Goal: Obtain resource: Obtain resource

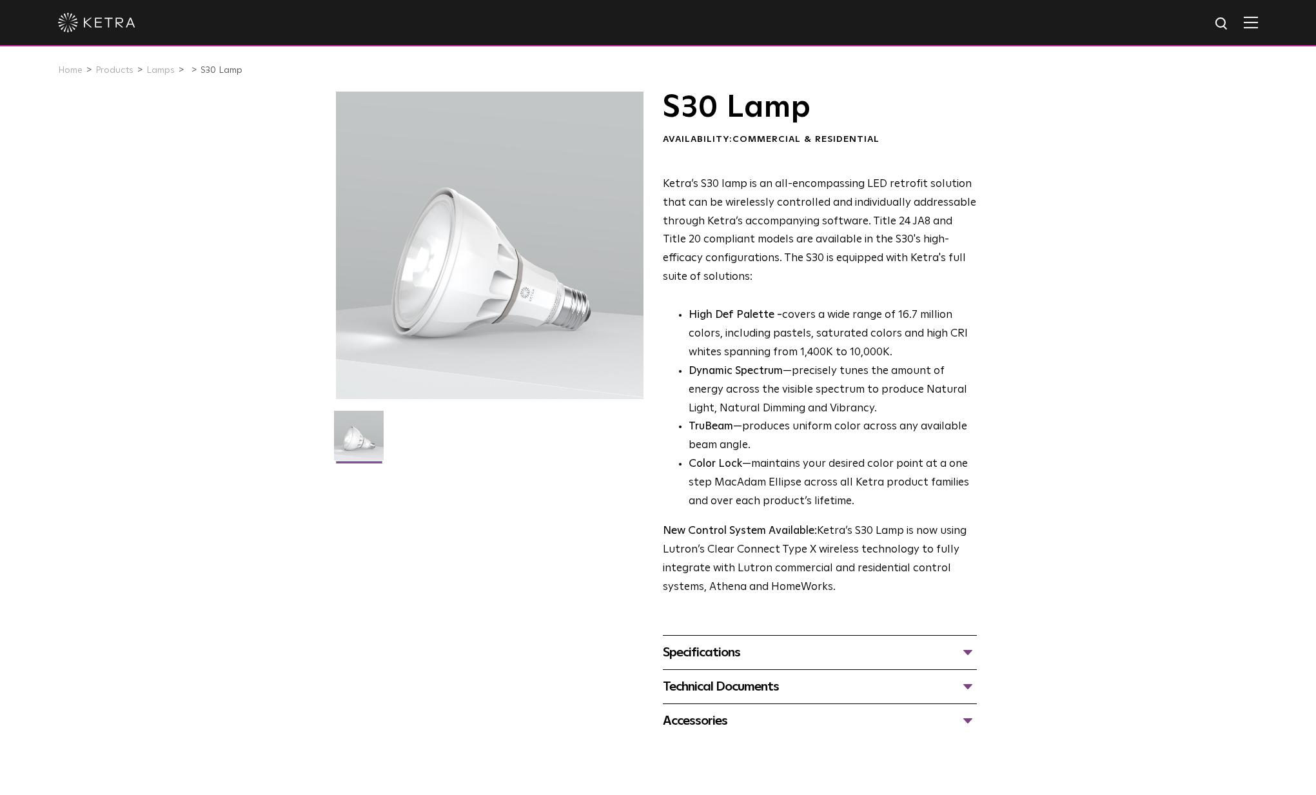
click at [739, 642] on div "Specifications" at bounding box center [820, 652] width 314 height 21
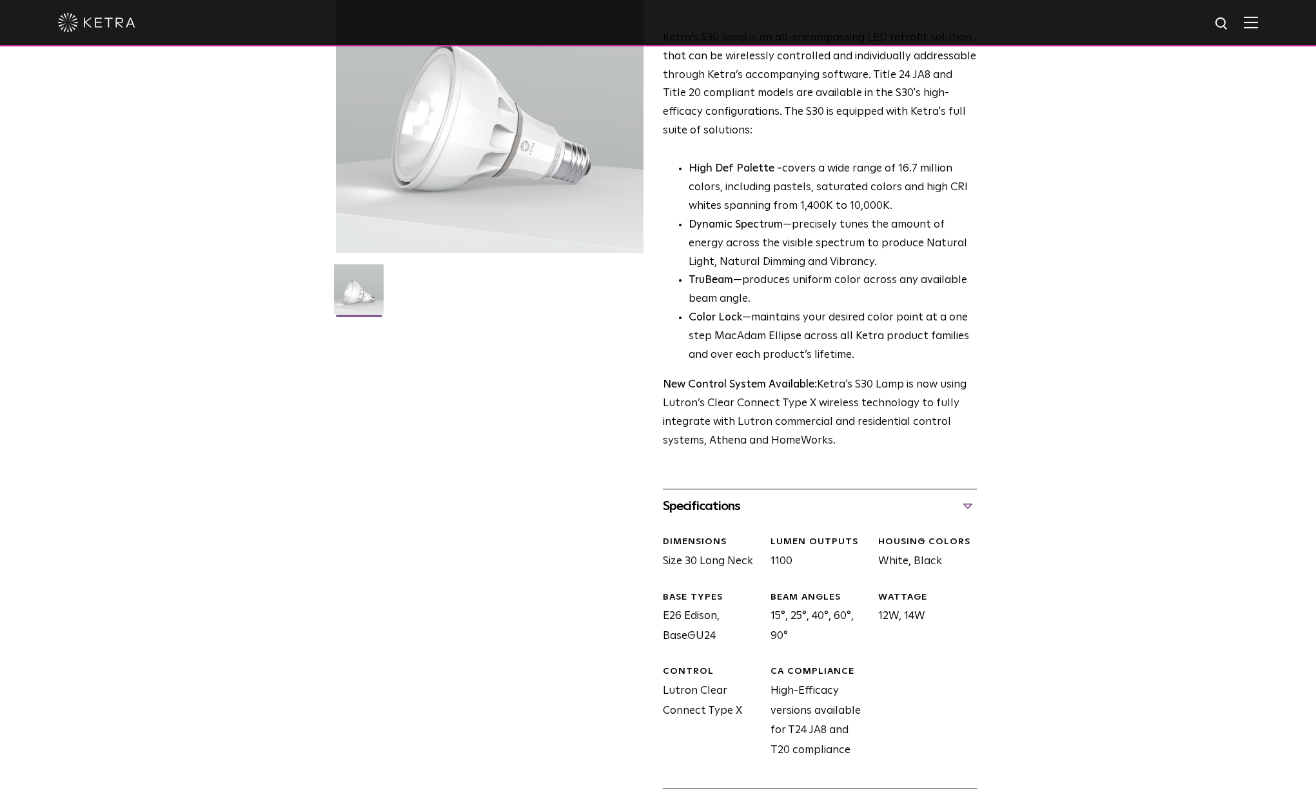
scroll to position [277, 0]
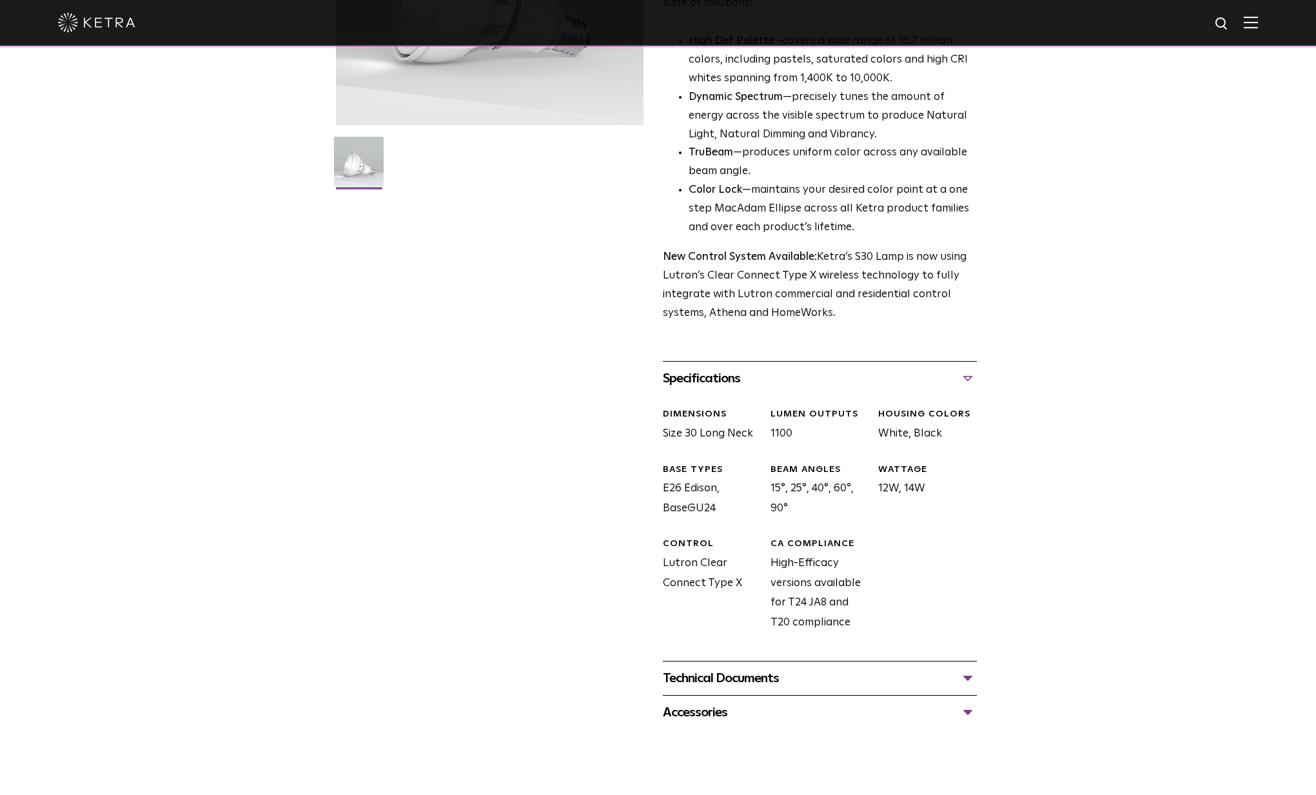
click at [749, 673] on div "Technical Documents" at bounding box center [820, 678] width 314 height 21
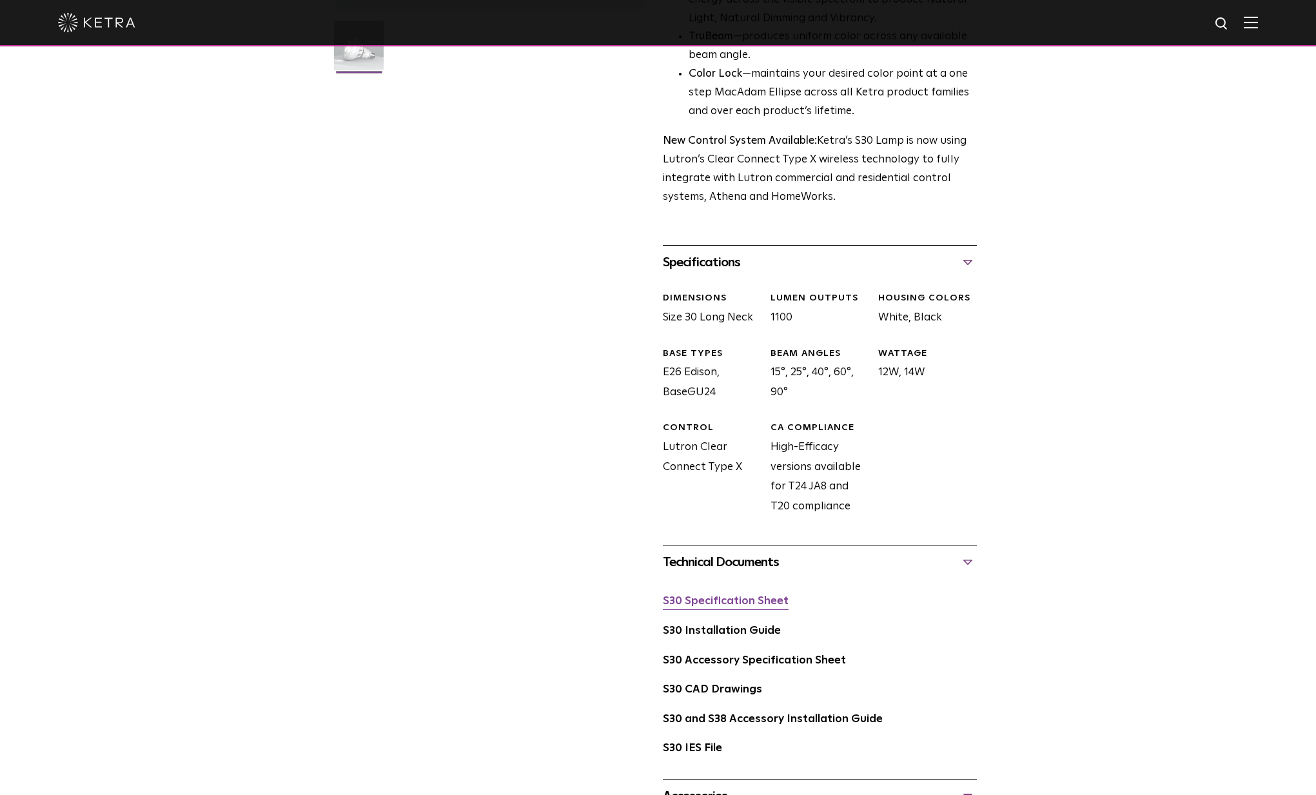
click at [727, 596] on link "S30 Specification Sheet" at bounding box center [726, 601] width 126 height 11
click at [766, 596] on link "S30 Specification Sheet" at bounding box center [726, 601] width 126 height 11
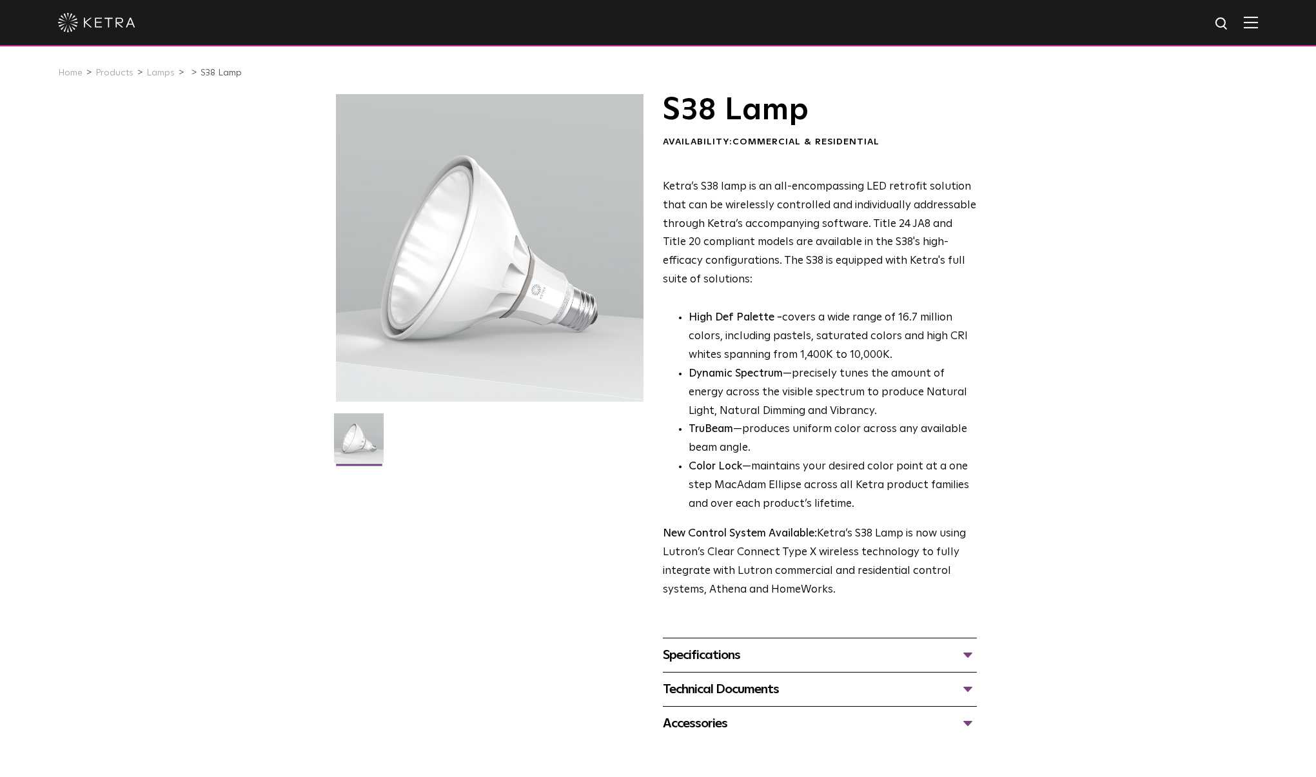
scroll to position [257, 0]
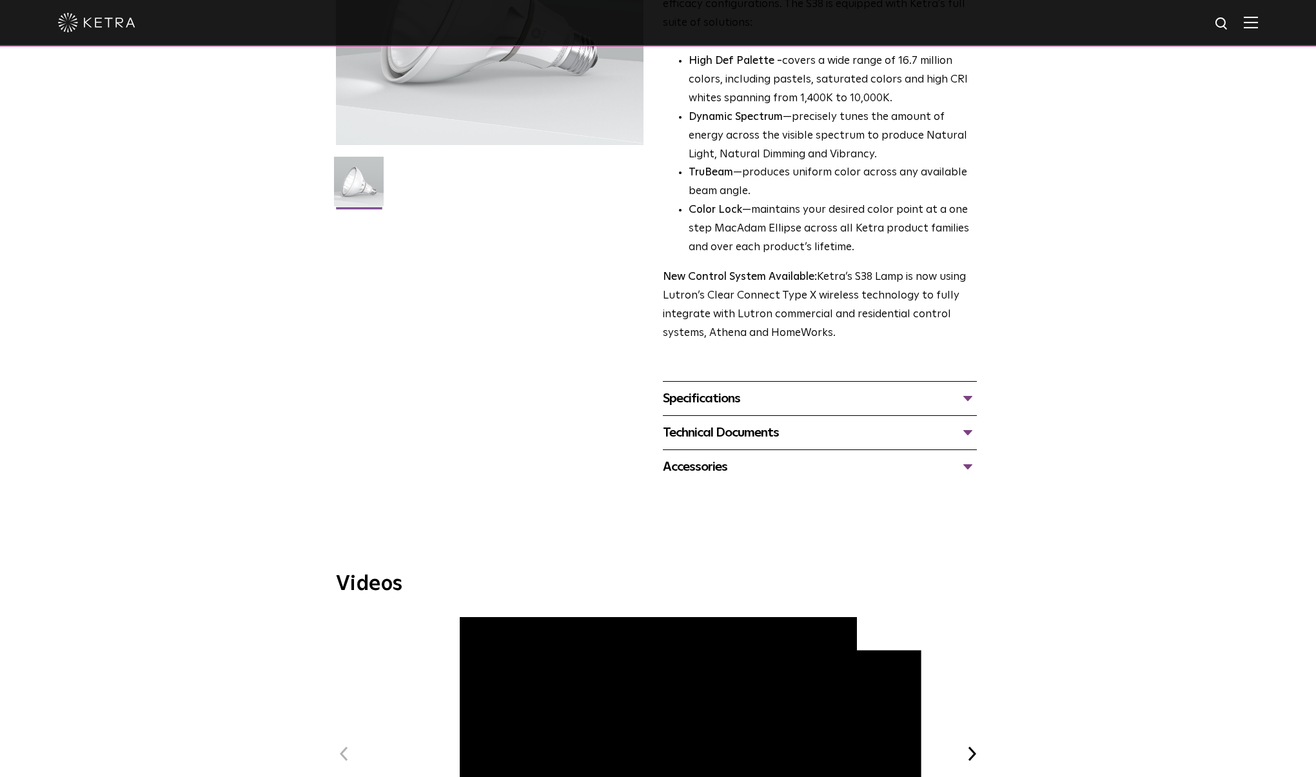
click at [702, 422] on div "Technical Documents" at bounding box center [820, 432] width 314 height 21
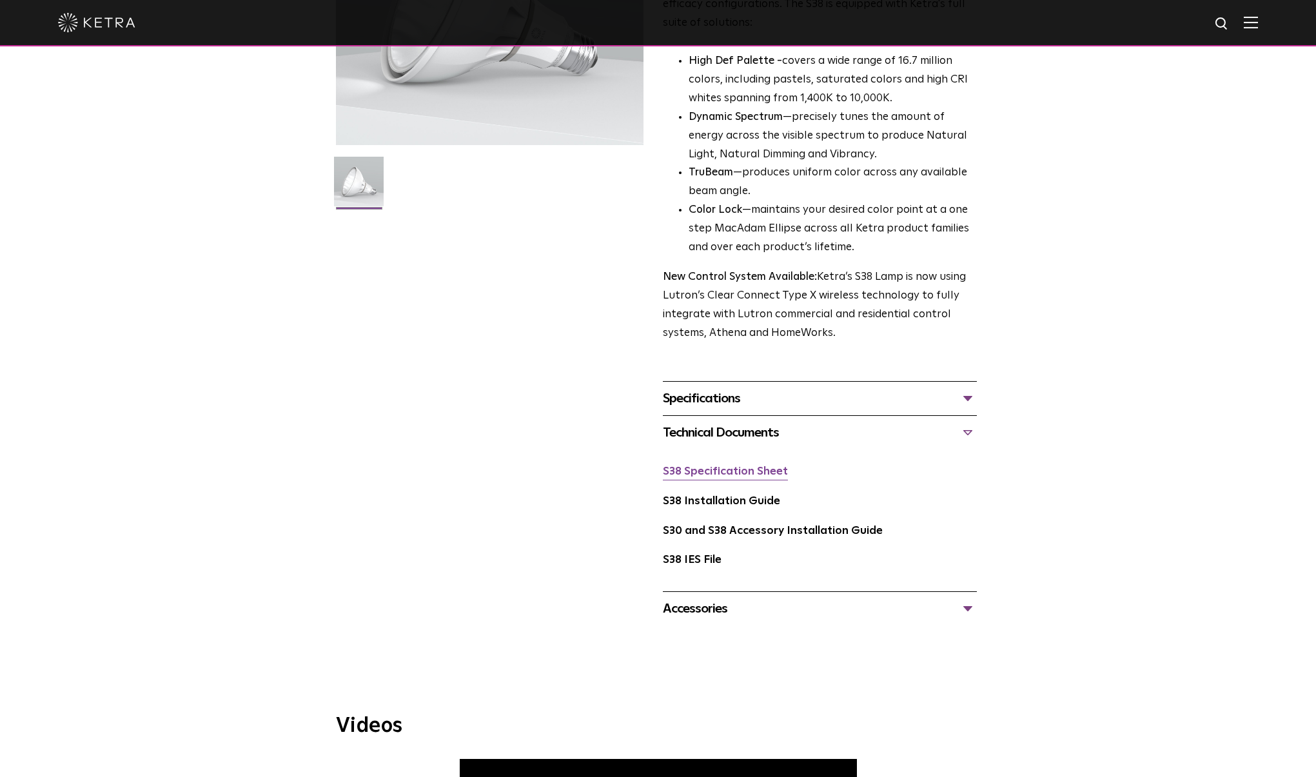
click at [728, 466] on link "S38 Specification Sheet" at bounding box center [725, 471] width 125 height 11
click at [602, 486] on div "S38 Lamp Availability: Commercial & Residential Ketra’s S38 lamp is an all-enco…" at bounding box center [658, 231] width 645 height 789
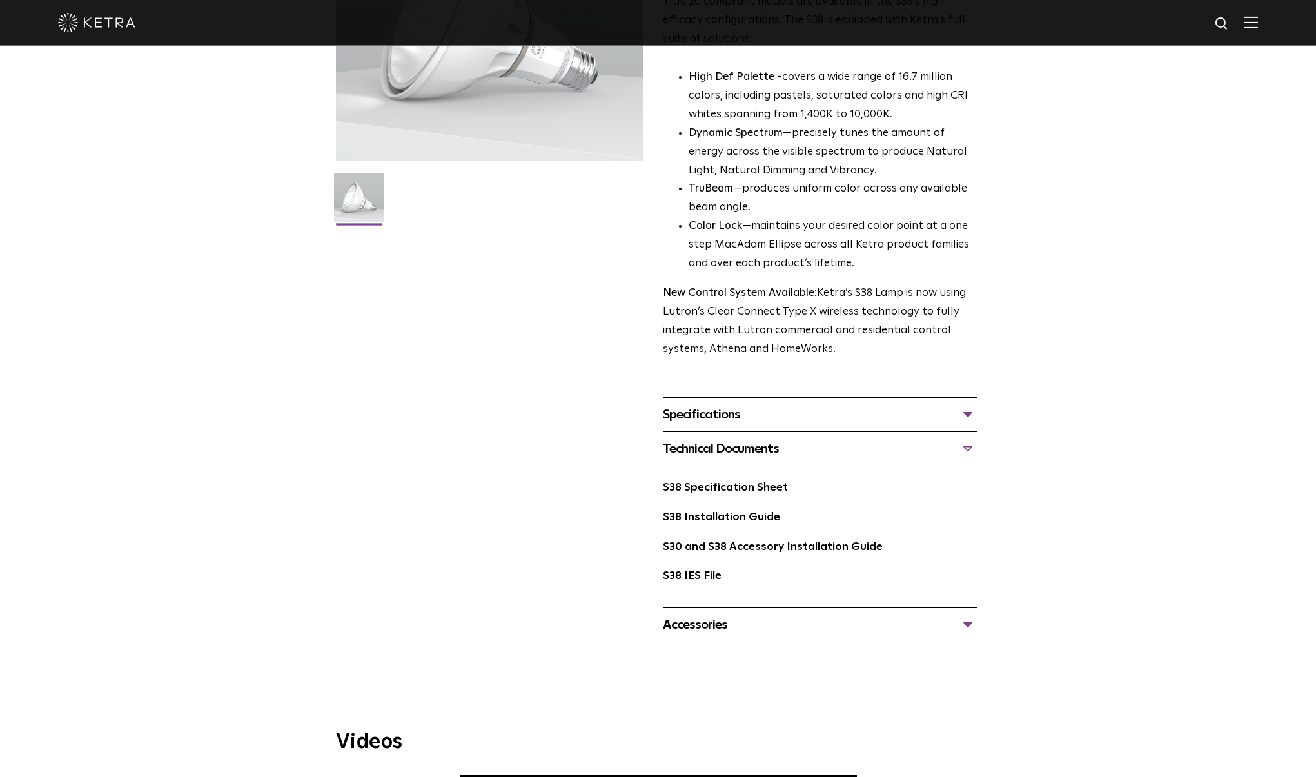
scroll to position [0, 0]
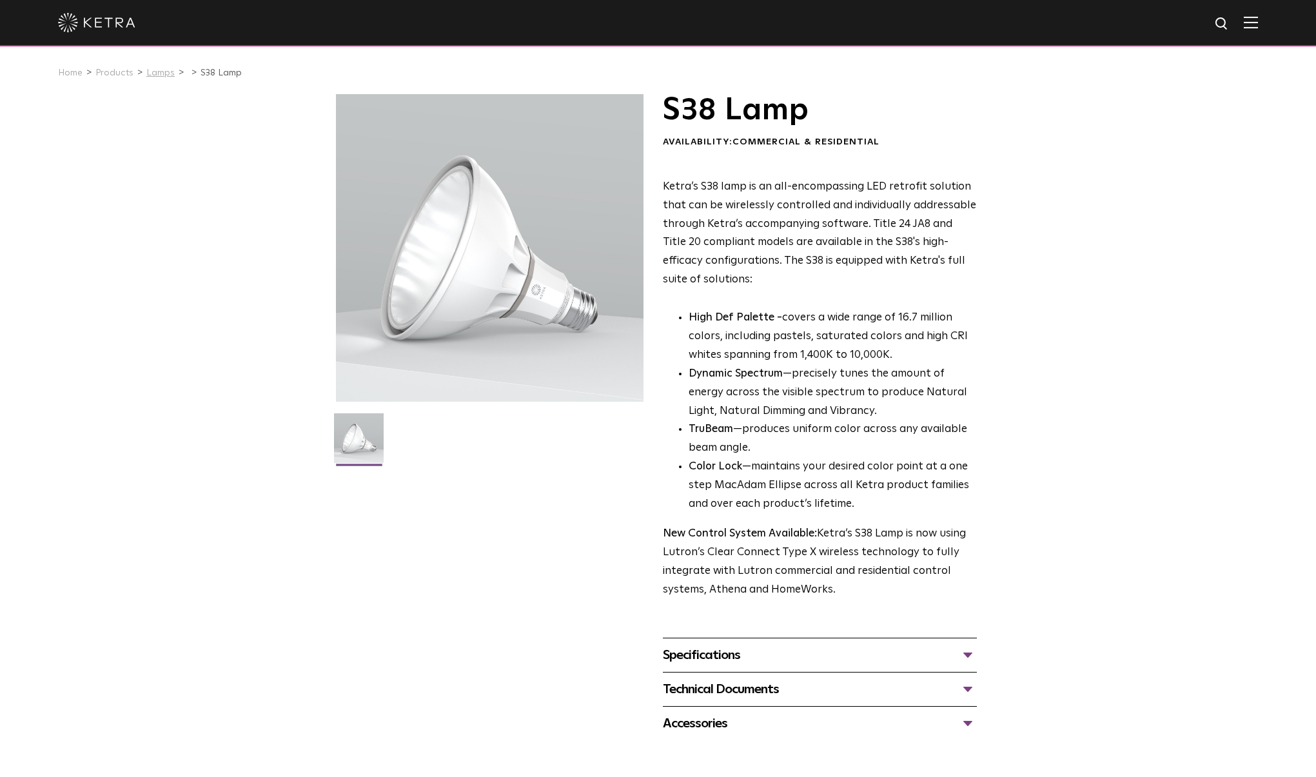
click at [155, 75] on link "Lamps" at bounding box center [160, 72] width 28 height 9
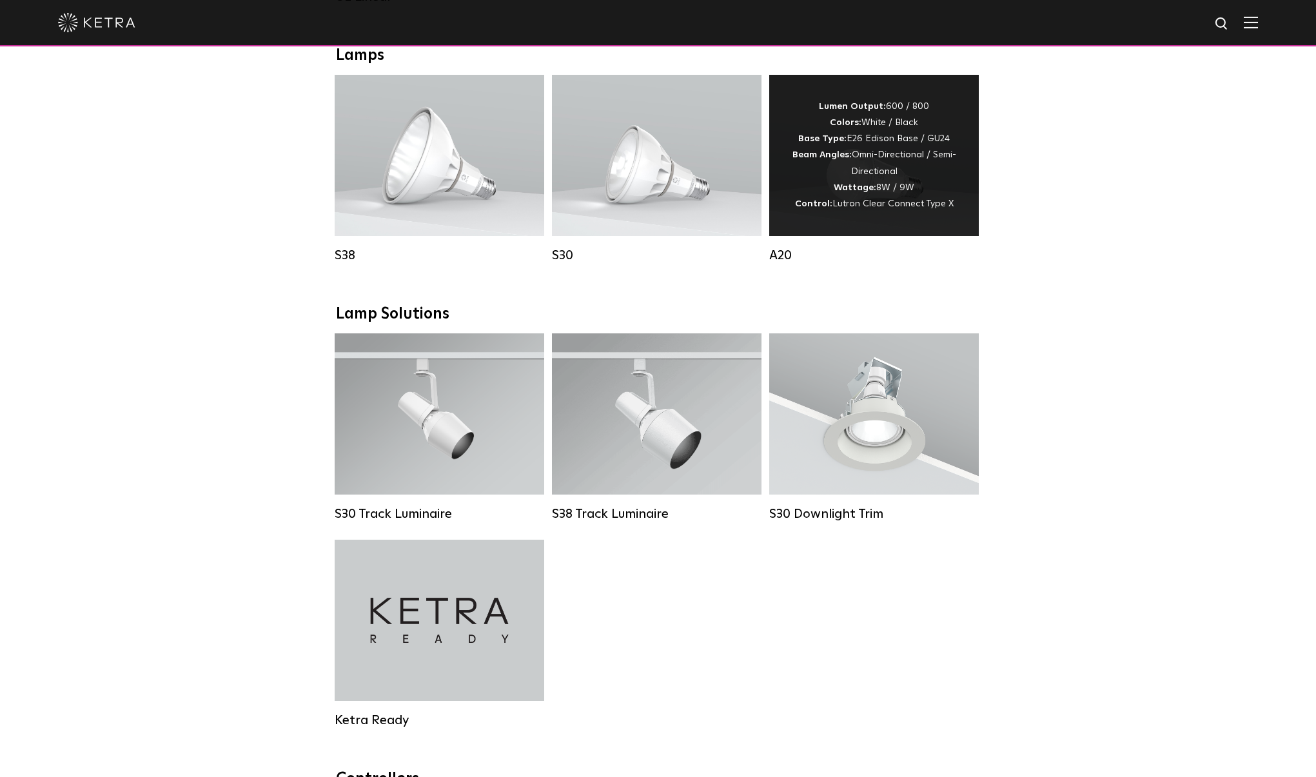
click at [843, 195] on div "Lumen Output: 600 / 800 Colors: White / Black Base Type: E26 Edison Base / GU24…" at bounding box center [874, 156] width 171 height 114
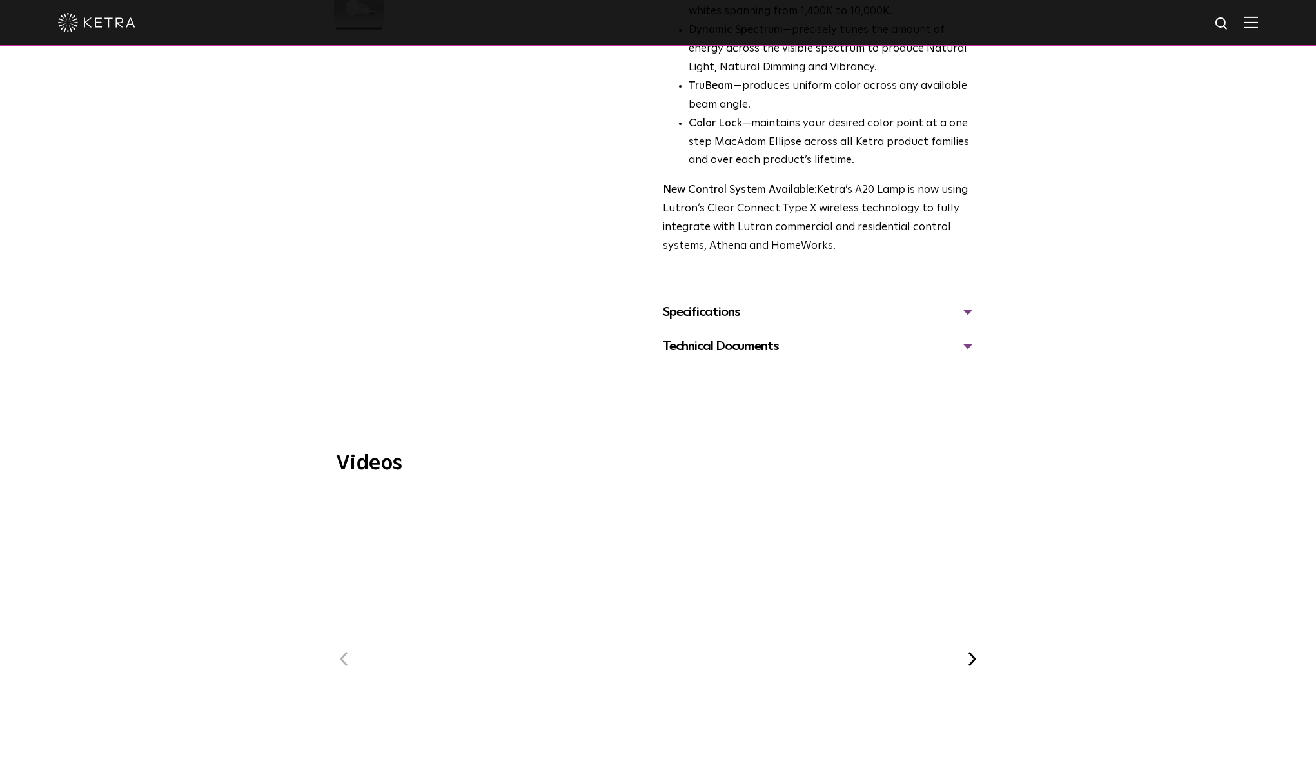
click at [766, 295] on div "Specifications LUMEN OUTPUTS 600, 800 HOUSING COLORS White, Black BASE TYPES E2…" at bounding box center [820, 312] width 314 height 34
click at [768, 302] on div "Specifications" at bounding box center [820, 312] width 314 height 21
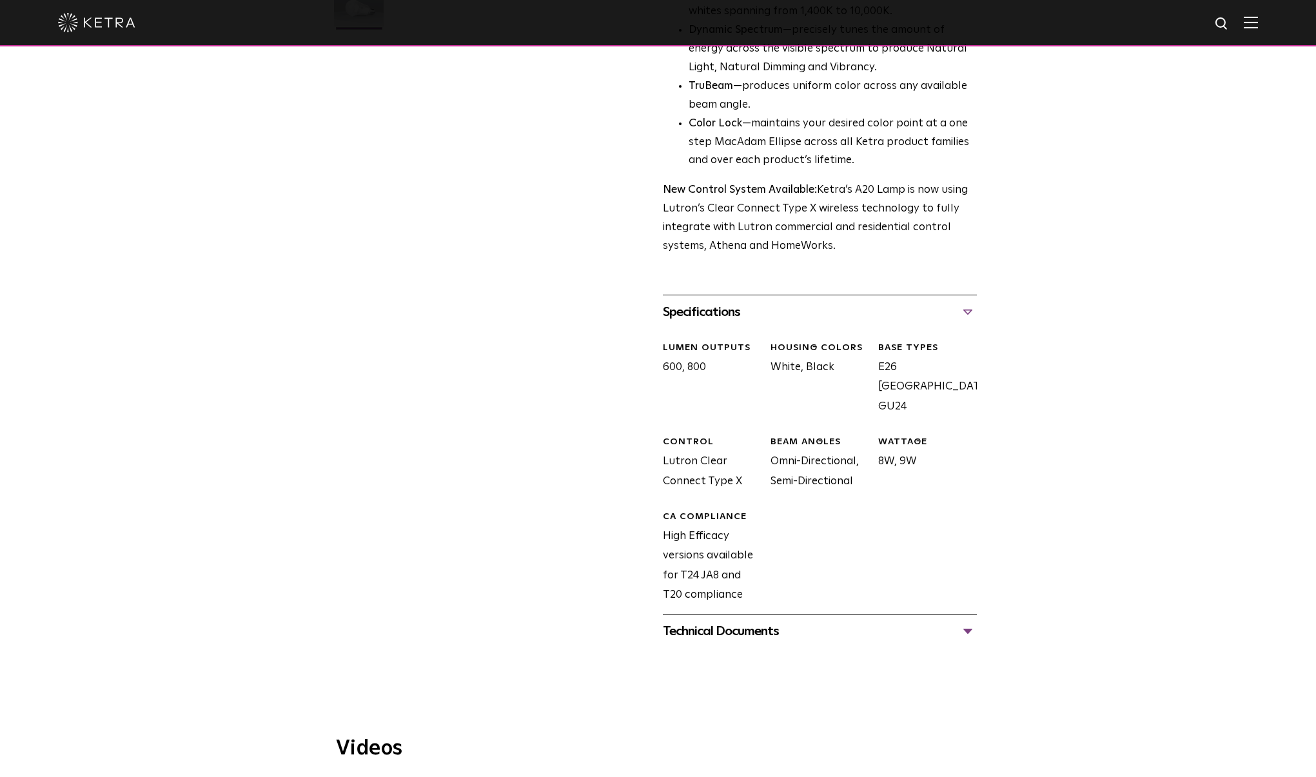
click at [713, 621] on div "Technical Documents" at bounding box center [820, 631] width 314 height 21
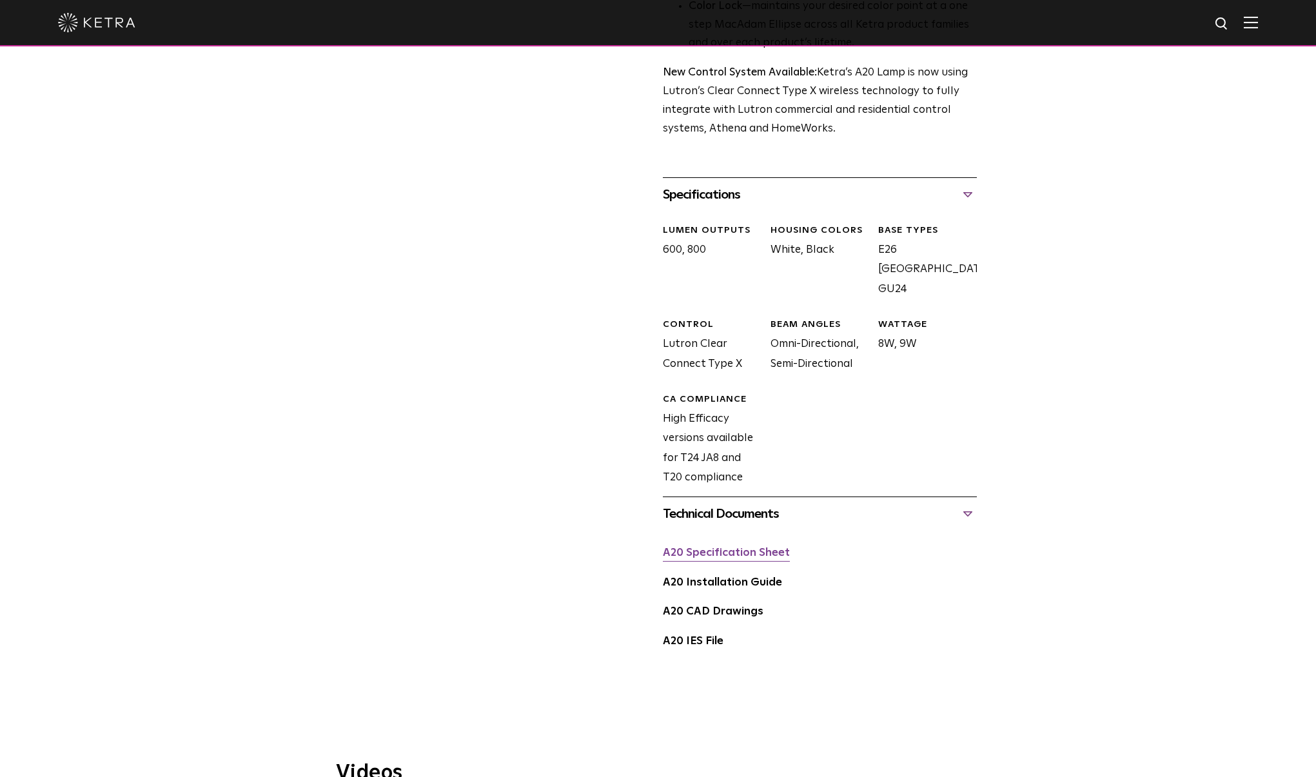
click at [732, 548] on link "A20 Specification Sheet" at bounding box center [726, 553] width 127 height 11
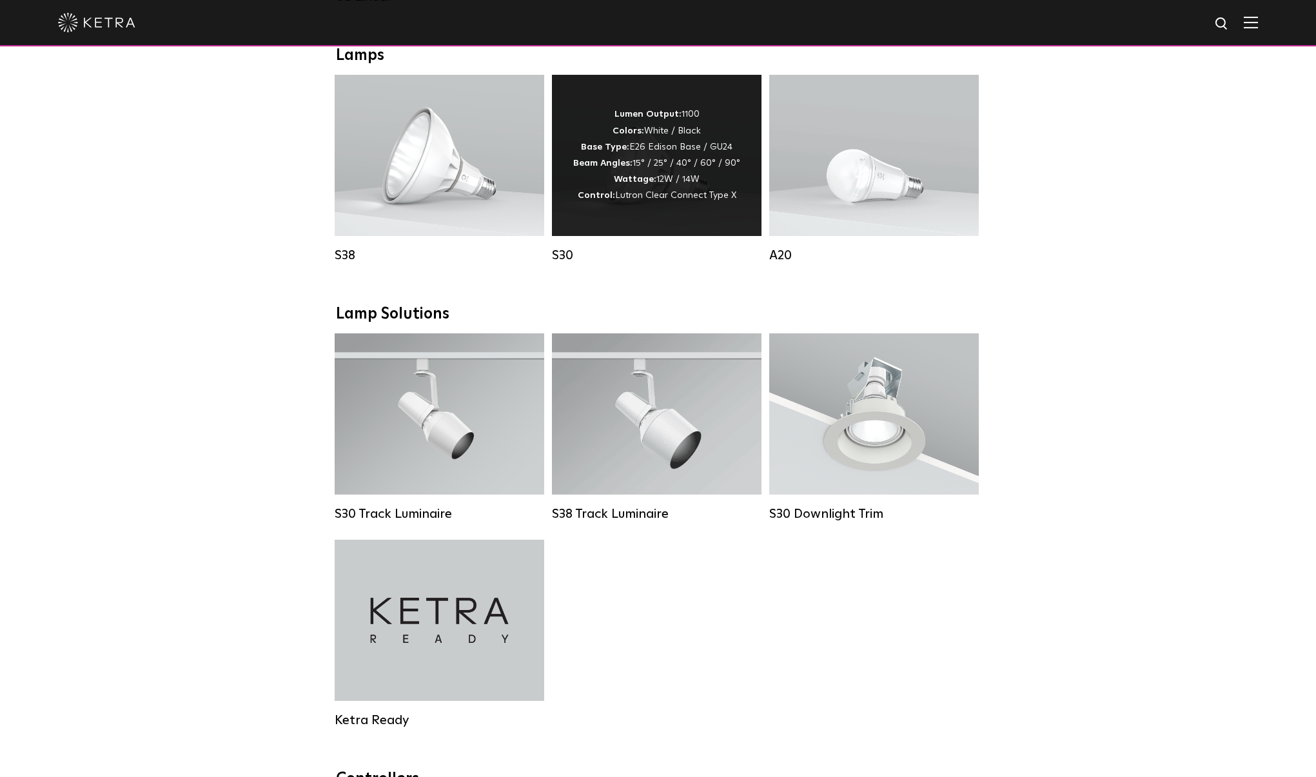
click at [669, 174] on div "Lumen Output: 1100 Colors: White / Black Base Type: E26 Edison Base / GU24 Beam…" at bounding box center [656, 154] width 167 height 97
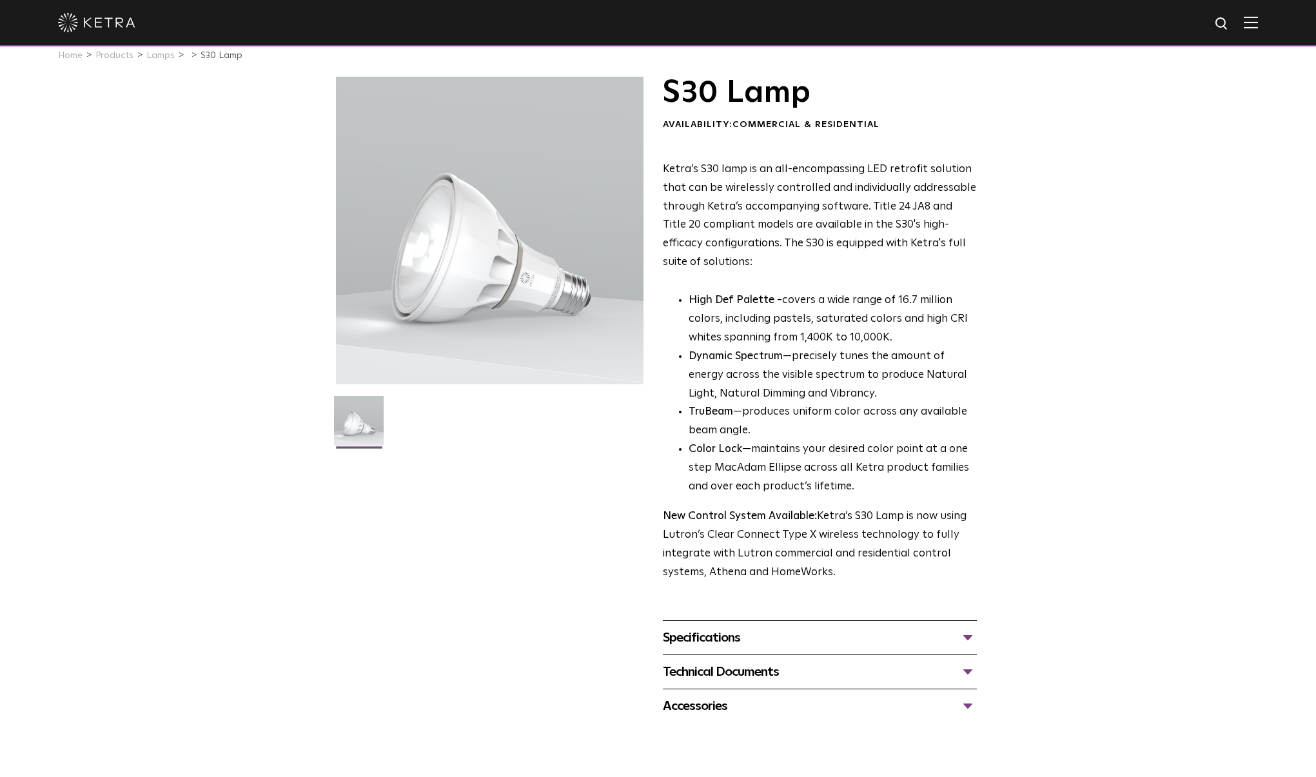
scroll to position [37, 0]
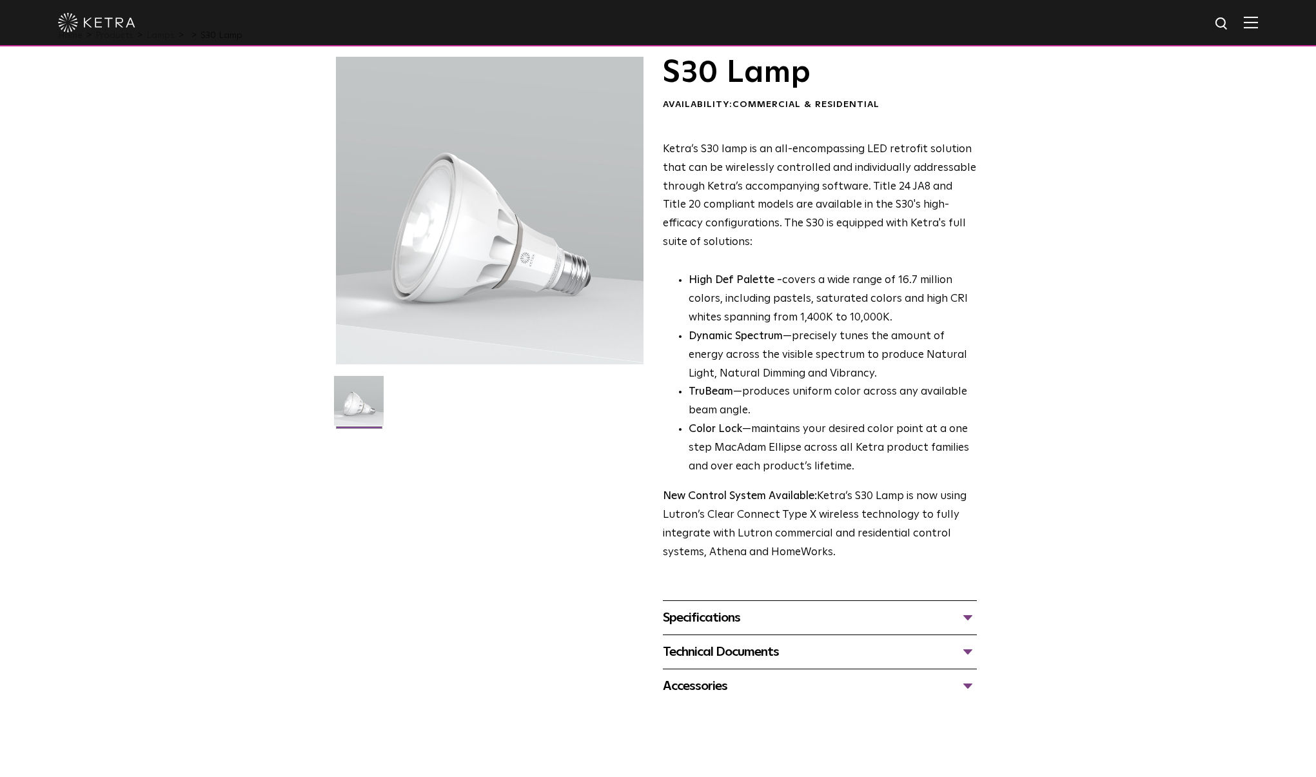
click at [759, 608] on div "Specifications" at bounding box center [820, 618] width 314 height 21
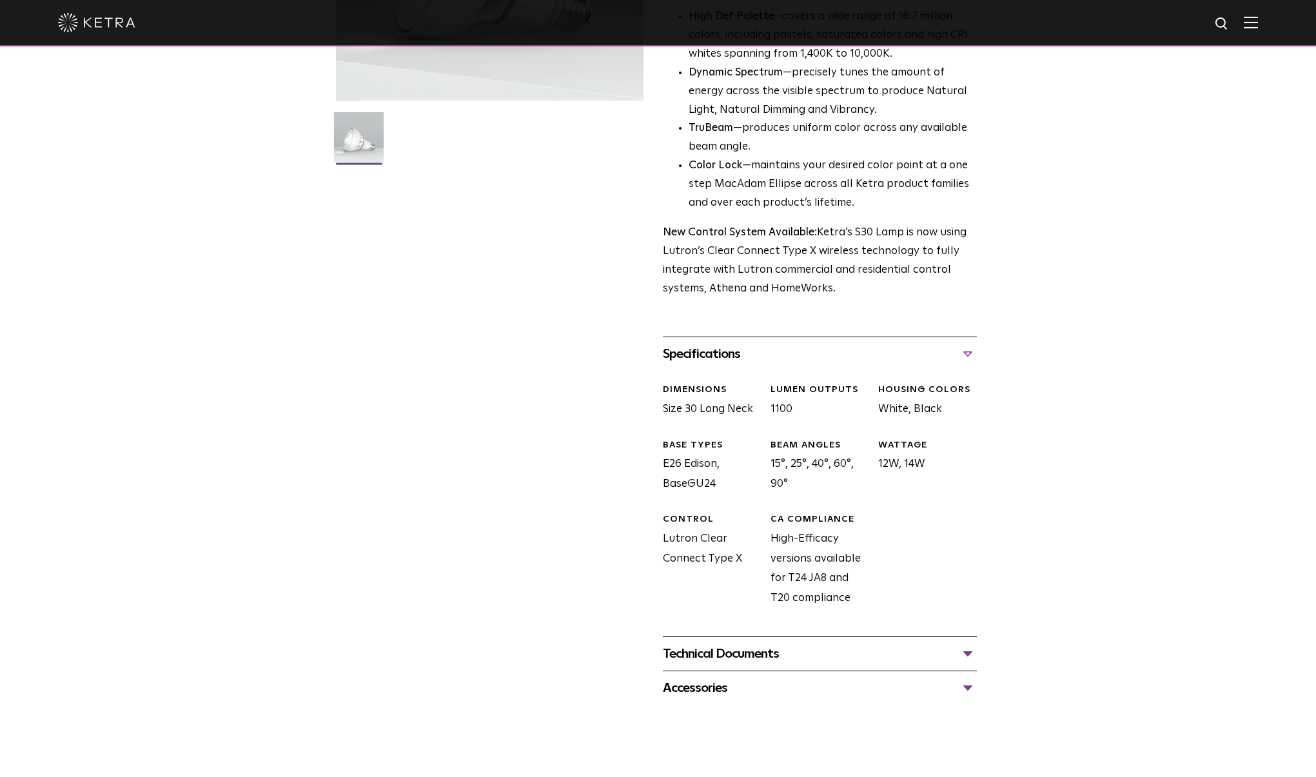
scroll to position [317, 0]
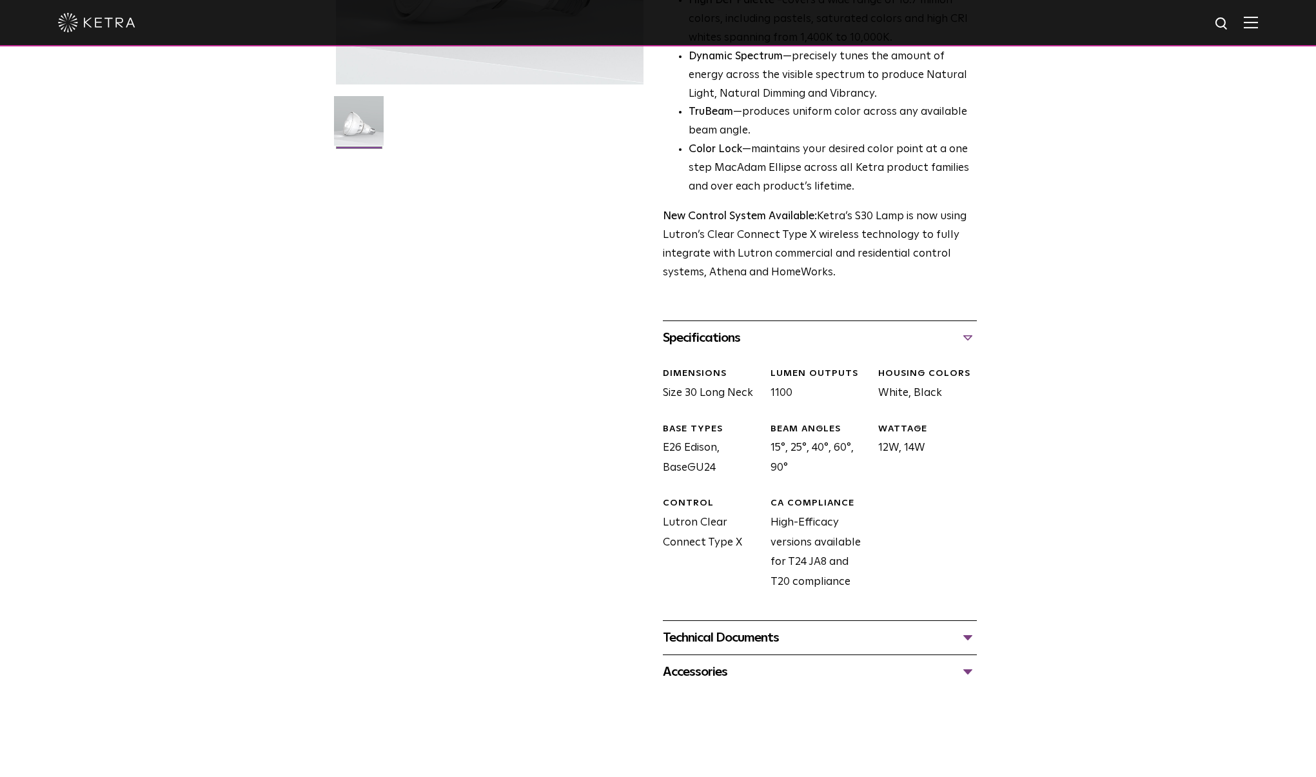
click at [742, 628] on div "Technical Documents" at bounding box center [820, 638] width 314 height 21
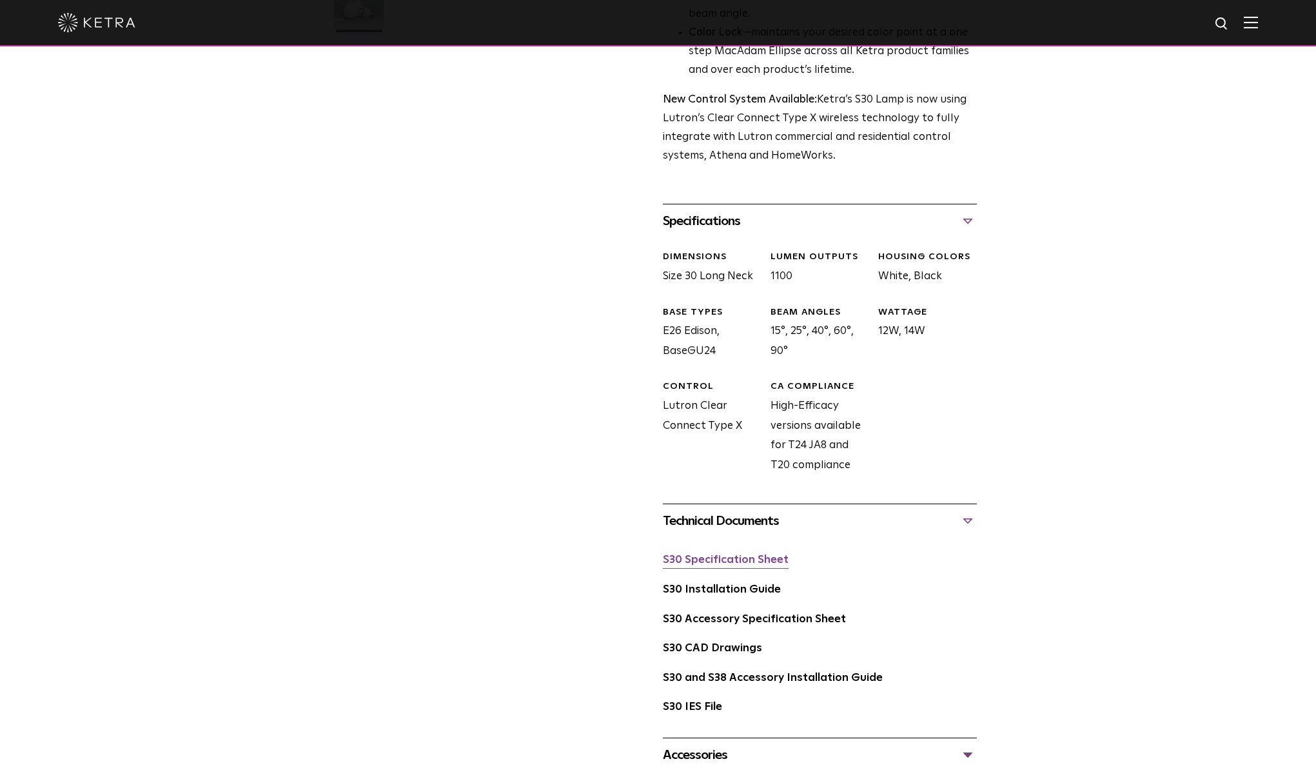
click at [737, 555] on link "S30 Specification Sheet" at bounding box center [726, 560] width 126 height 11
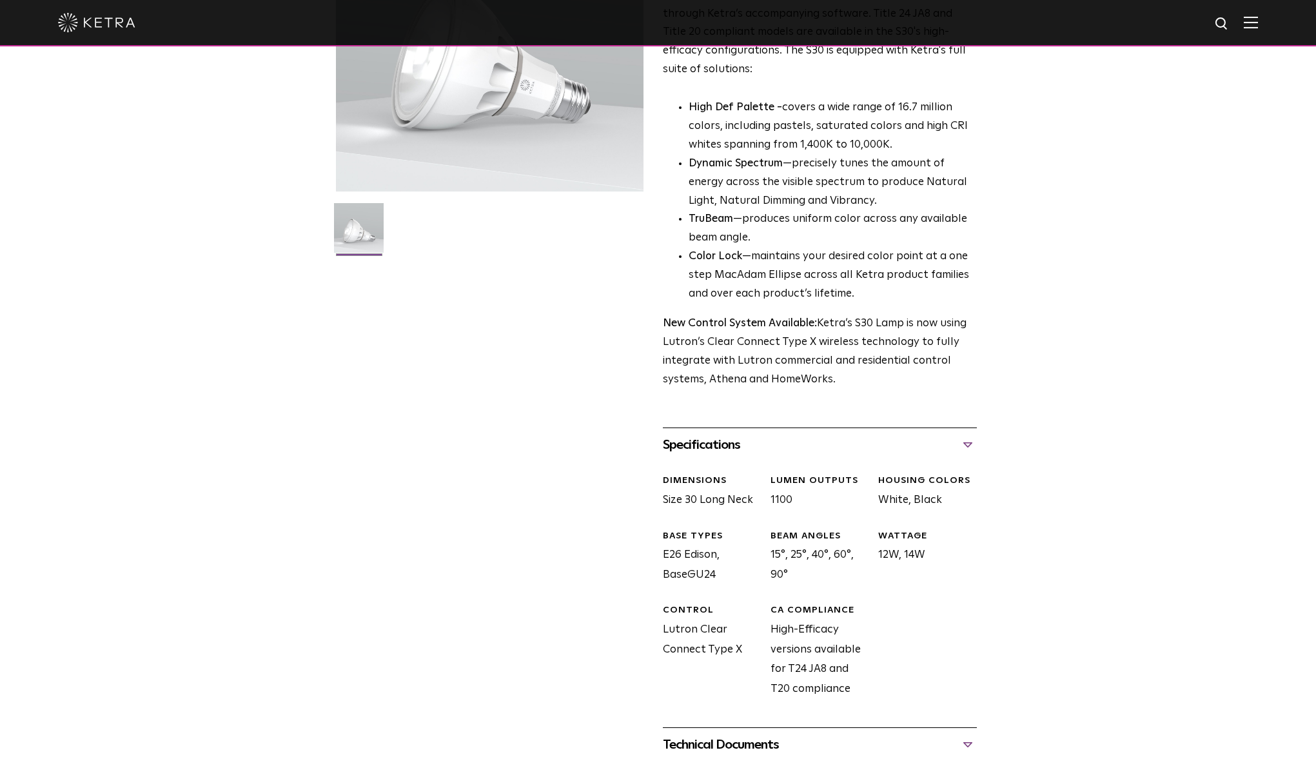
scroll to position [0, 0]
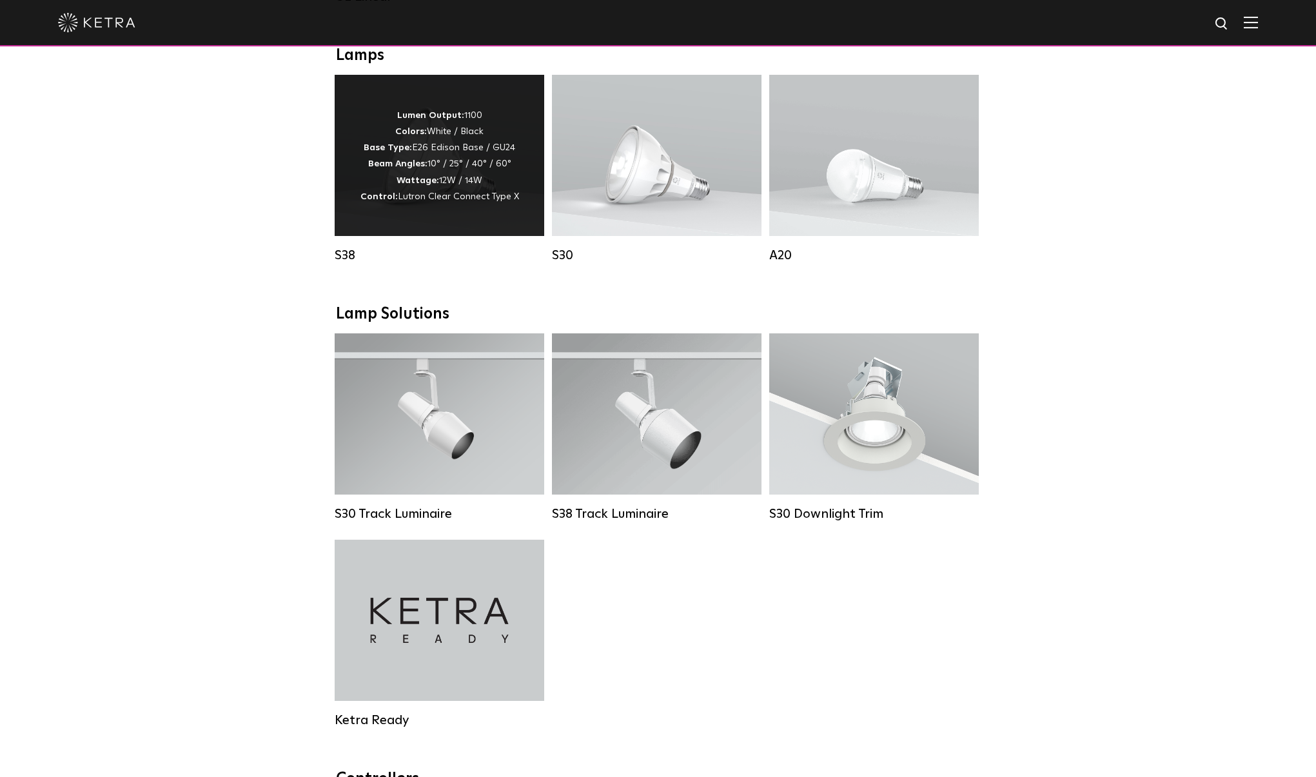
click at [473, 205] on div "Lumen Output: 1100 Colors: White / Black Base Type: E26 Edison Base / GU24 Beam…" at bounding box center [440, 155] width 210 height 161
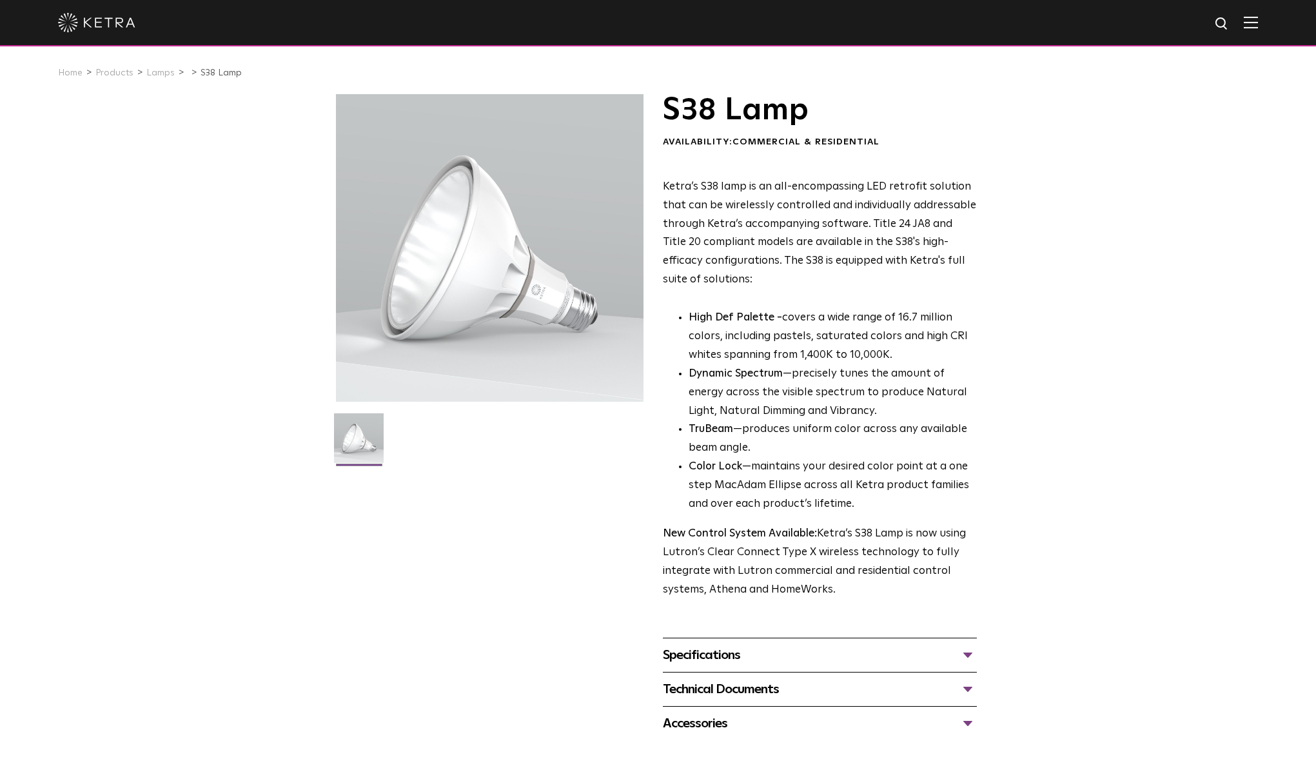
scroll to position [3, 0]
click at [722, 677] on div "Technical Documents" at bounding box center [820, 687] width 314 height 21
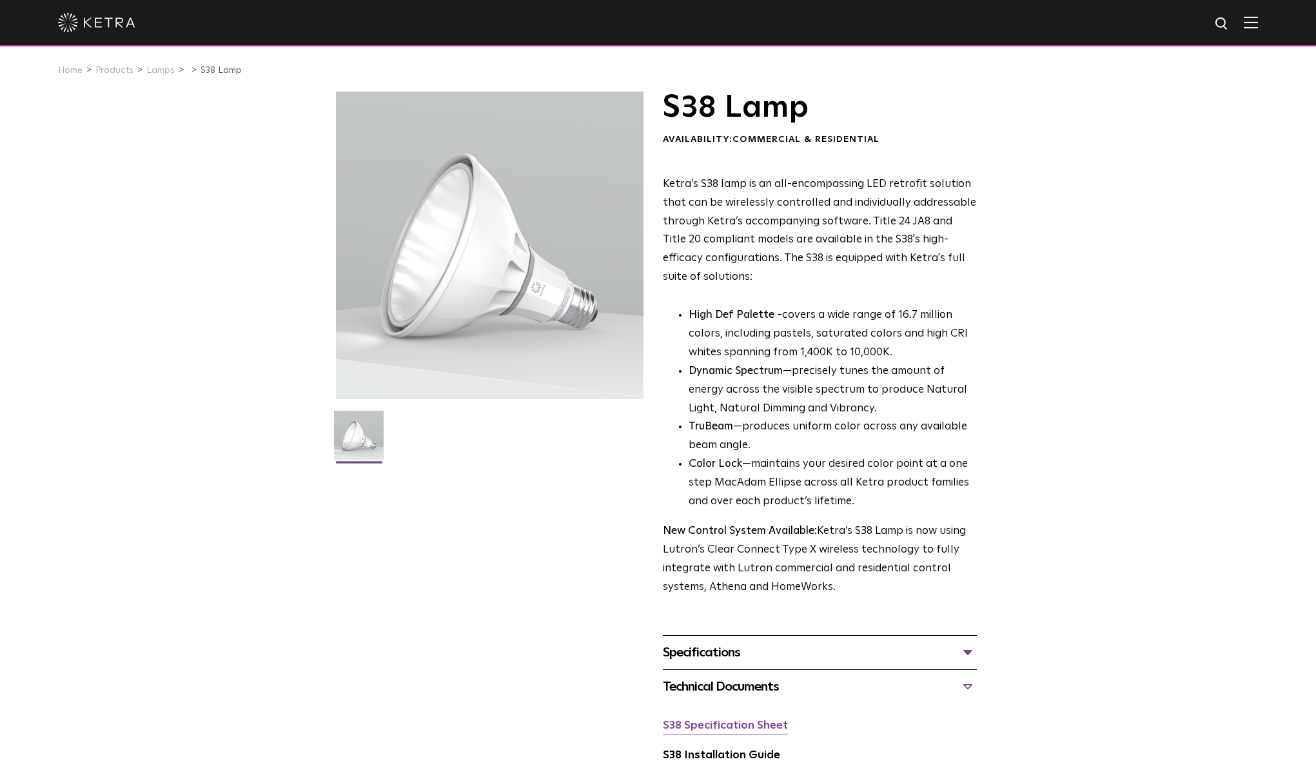
click at [738, 720] on link "S38 Specification Sheet" at bounding box center [725, 725] width 125 height 11
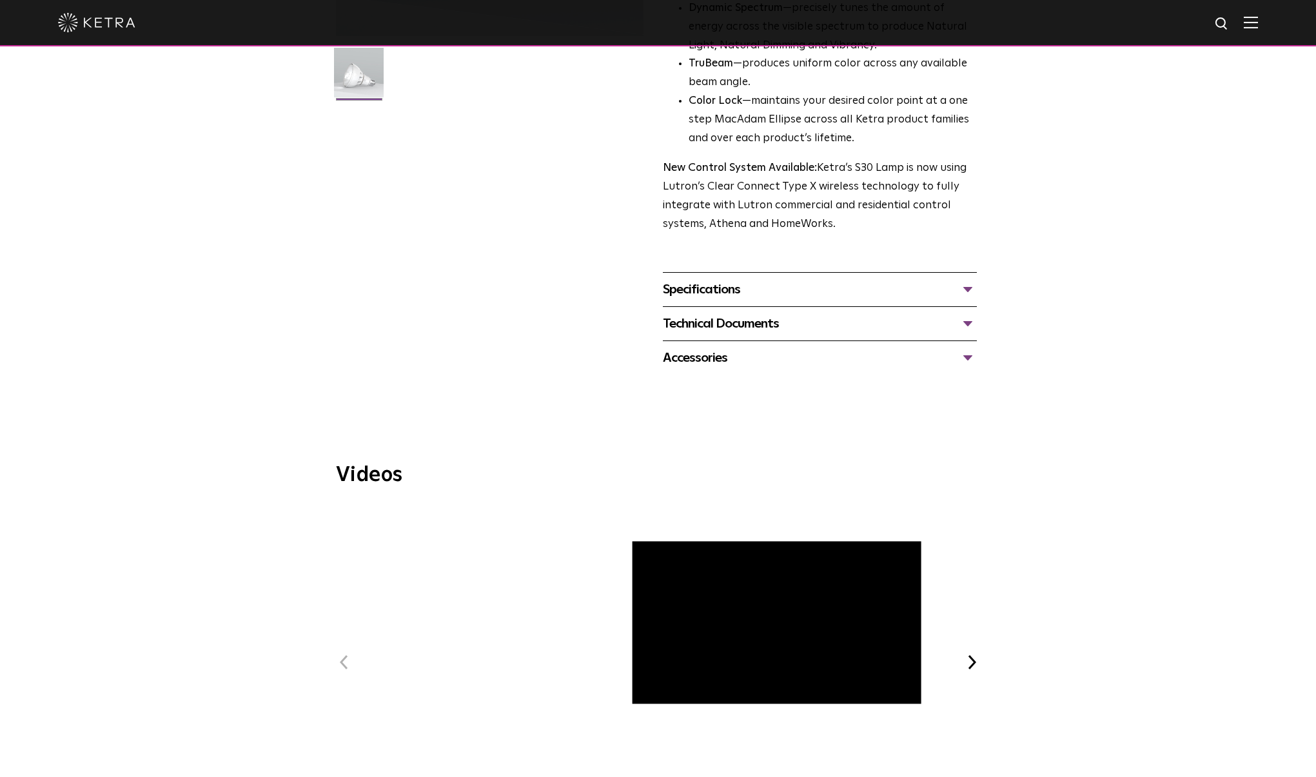
scroll to position [520, 0]
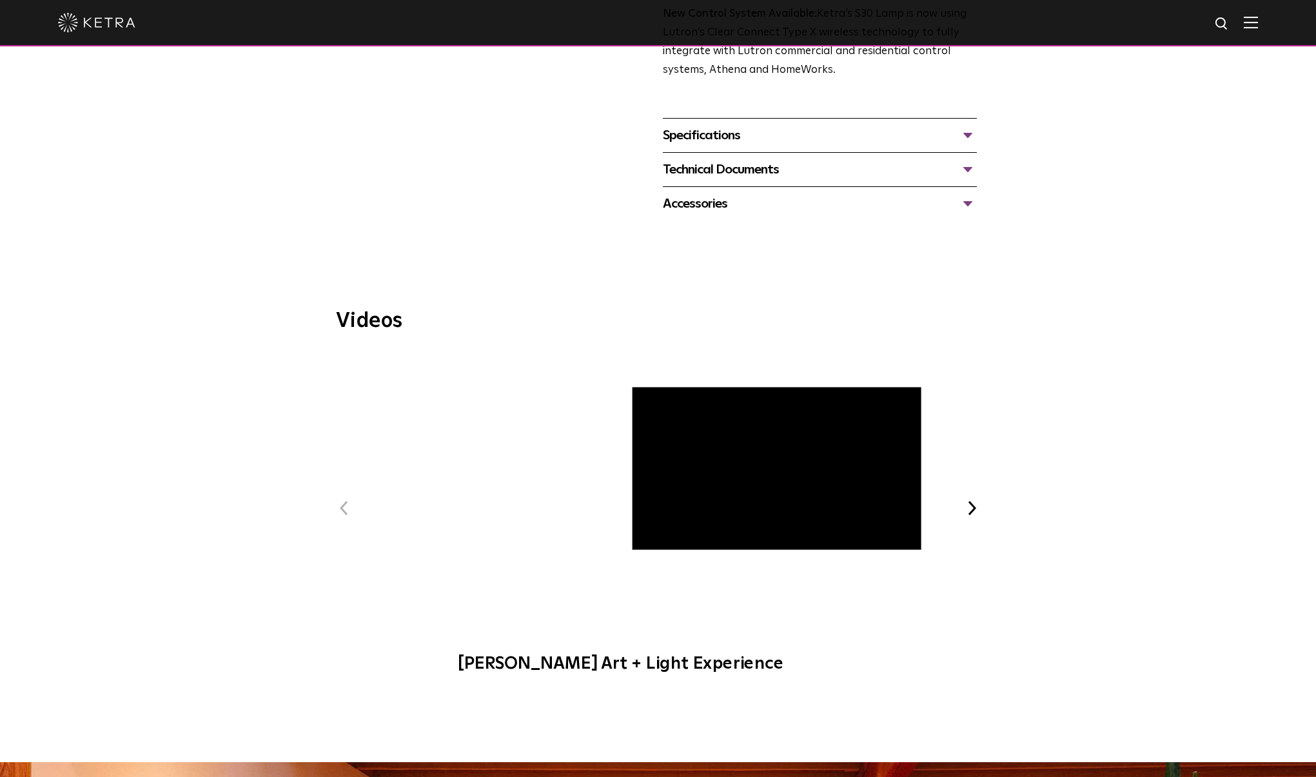
click at [723, 125] on div "Specifications" at bounding box center [820, 135] width 314 height 21
